Goal: Communication & Community: Answer question/provide support

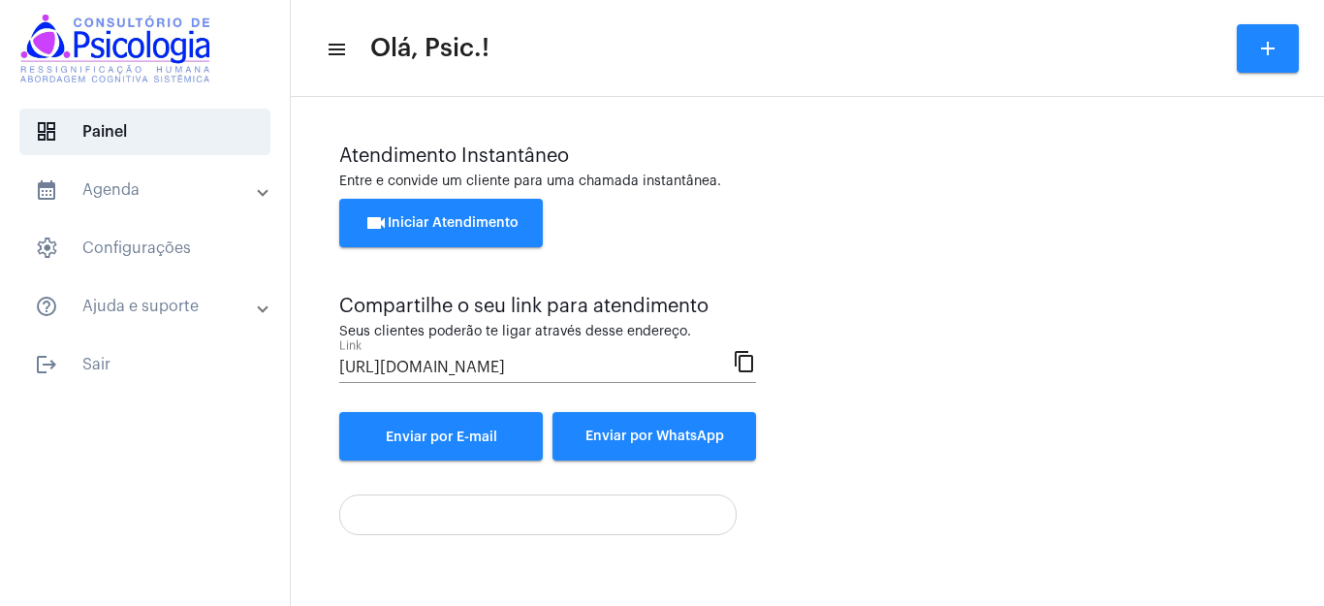
scroll to position [118, 0]
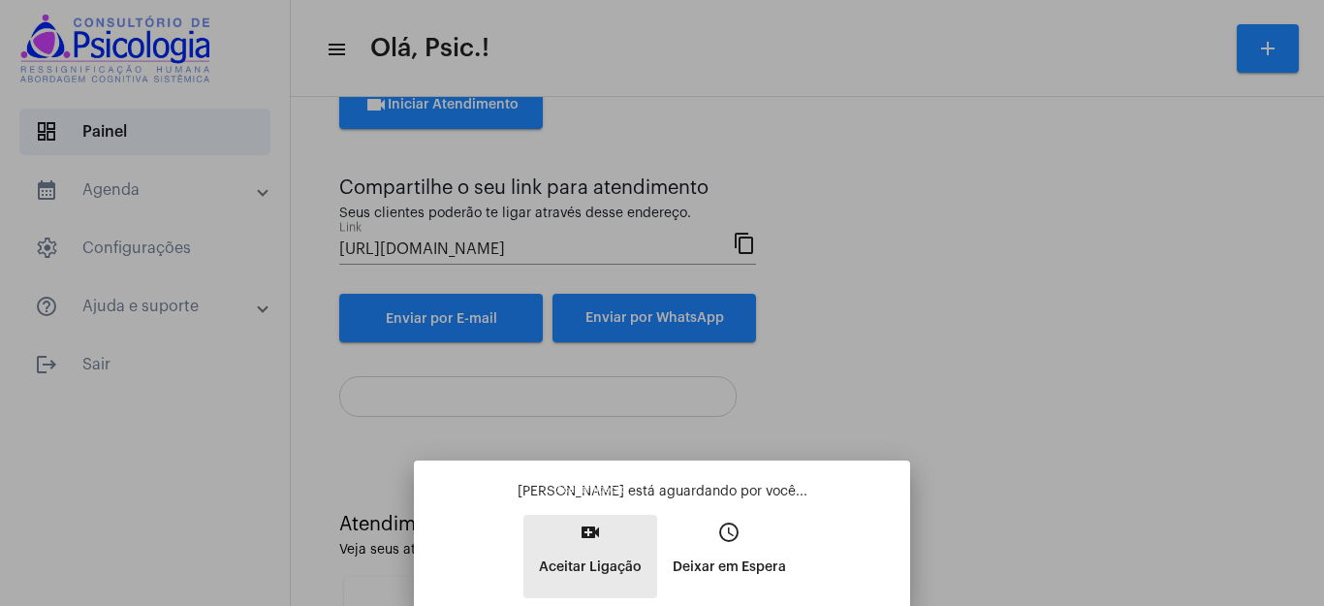
click at [594, 530] on mat-icon "video_call" at bounding box center [589, 531] width 23 height 23
click at [594, 530] on mat-bottom-sheet-container "[PERSON_NAME] está aguardando por você... video_call Aceitar Ligação access_tim…" at bounding box center [662, 532] width 496 height 145
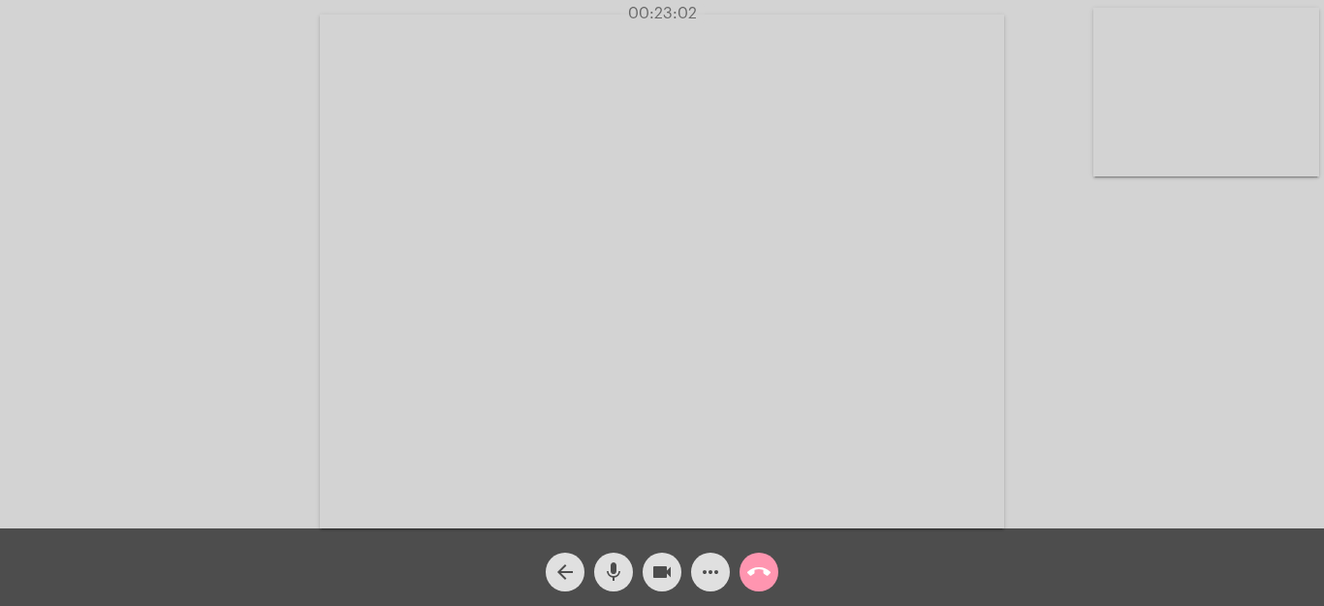
click at [614, 570] on mat-icon "mic" at bounding box center [613, 571] width 23 height 23
click at [611, 570] on mat-icon "mic_off" at bounding box center [613, 571] width 23 height 23
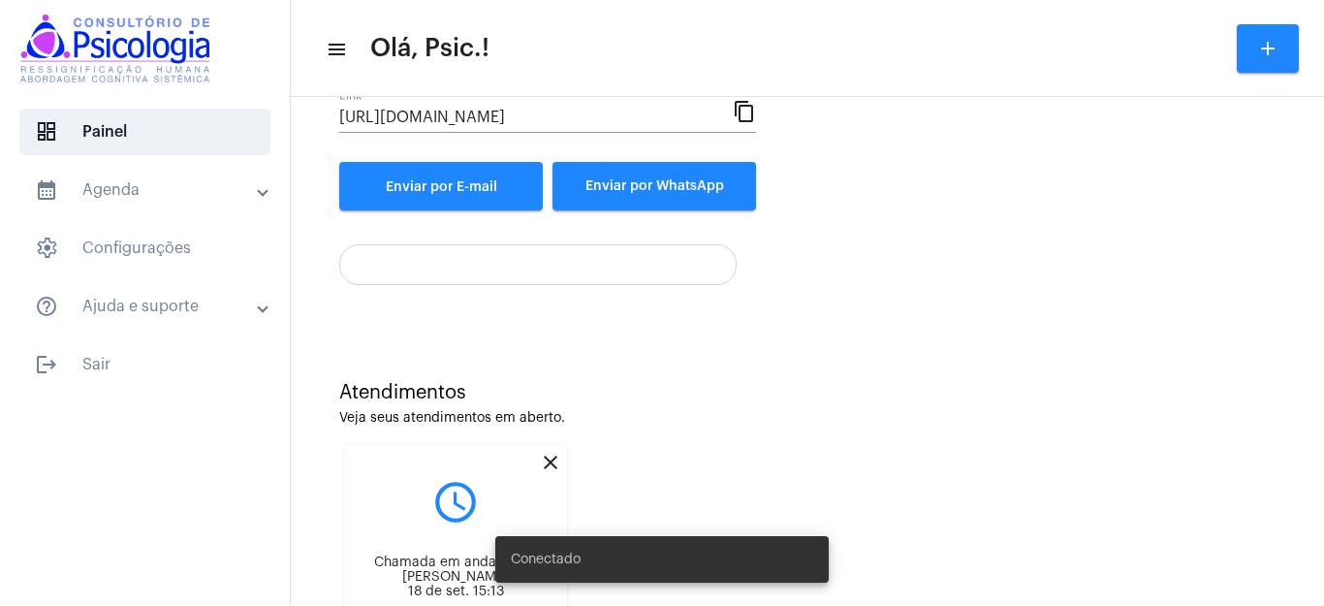
scroll to position [367, 0]
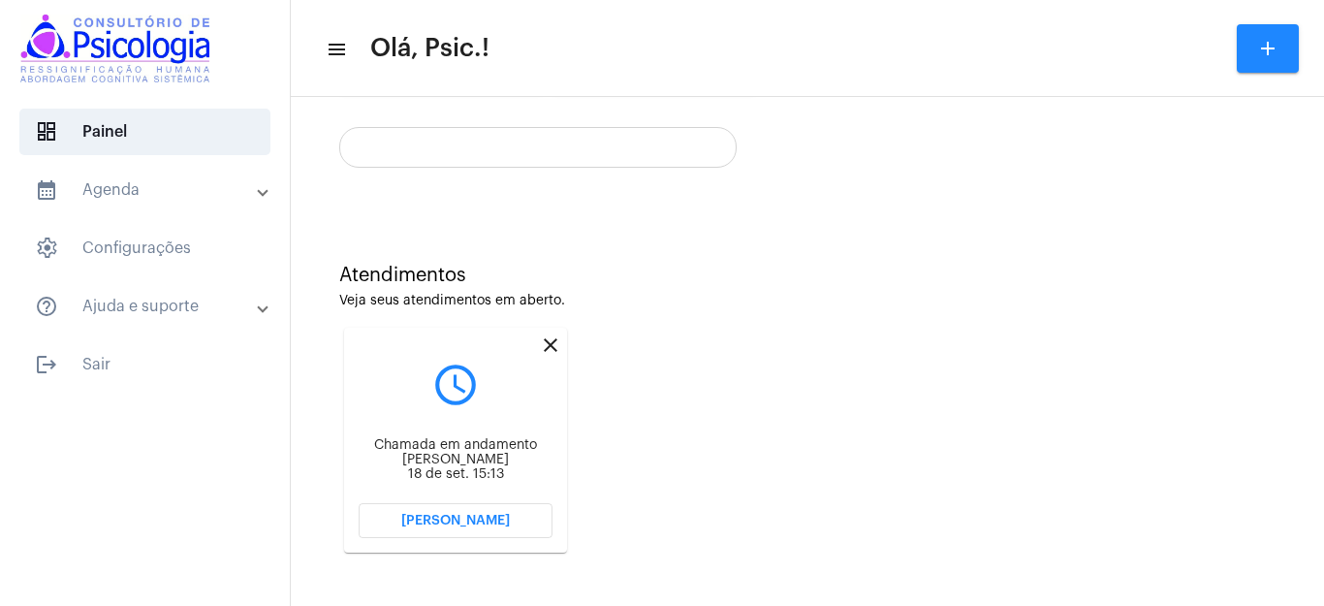
click at [439, 515] on span "[PERSON_NAME]" at bounding box center [455, 521] width 109 height 14
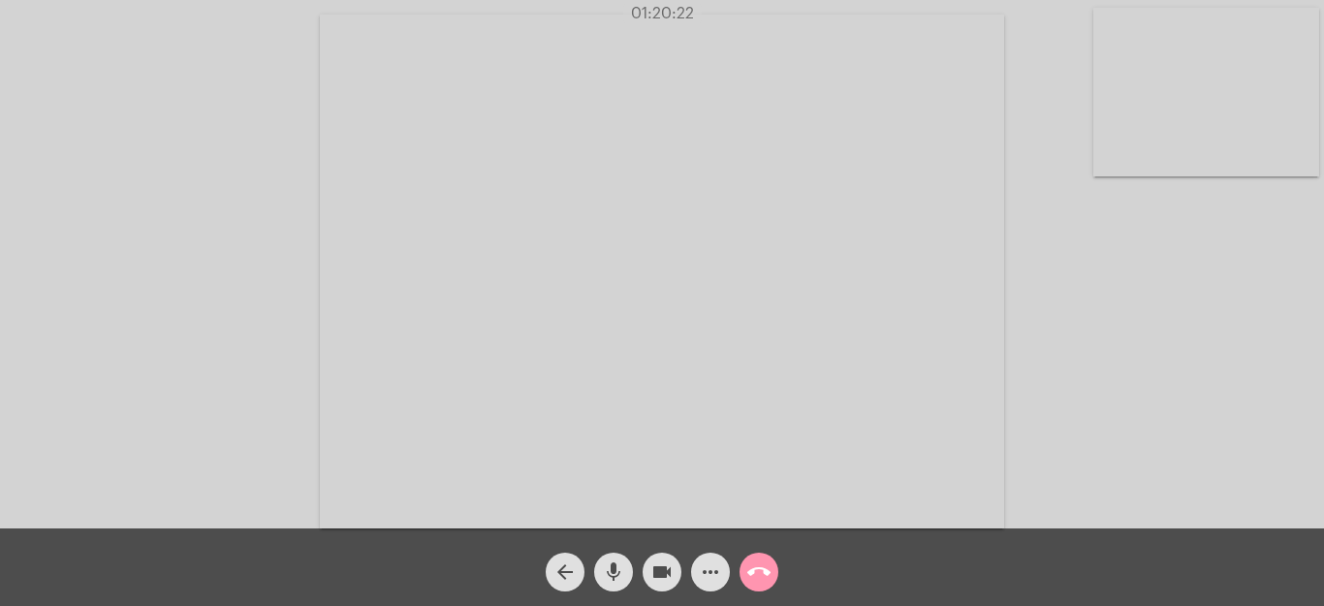
click at [1092, 22] on div "Acessando Câmera e Microfone..." at bounding box center [662, 269] width 1320 height 528
click at [1079, 19] on div "01:20:25" at bounding box center [662, 13] width 1324 height 17
click at [1095, 31] on video at bounding box center [1206, 92] width 226 height 169
click at [497, 75] on div "Acessando Câmera e Microfone..." at bounding box center [662, 267] width 1320 height 528
click at [520, 66] on video at bounding box center [844, 270] width 684 height 514
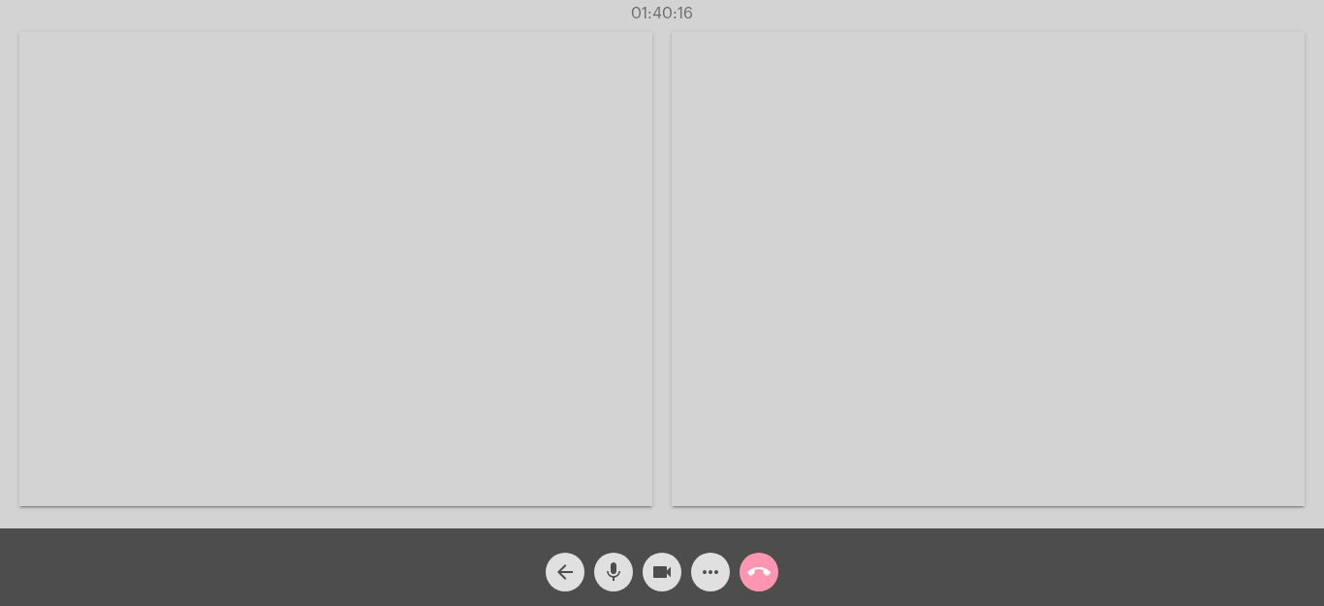
click at [762, 571] on mat-icon "call_end" at bounding box center [758, 571] width 23 height 23
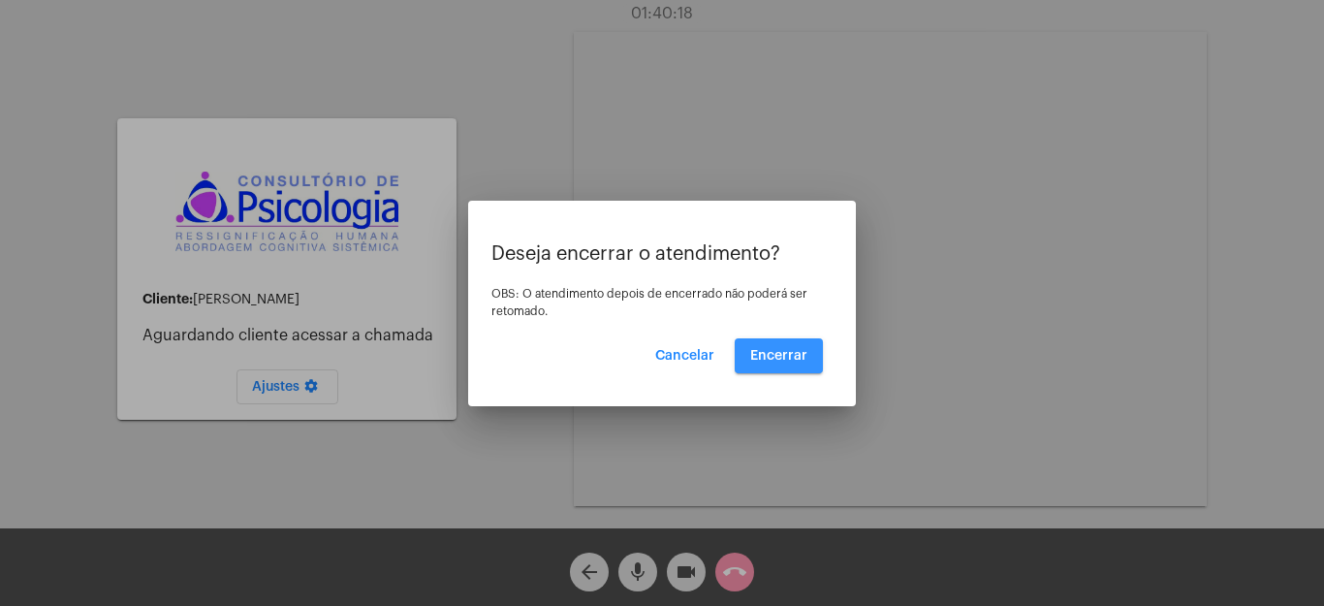
click at [788, 355] on span "Encerrar" at bounding box center [778, 356] width 57 height 14
